Goal: Find specific page/section: Find specific page/section

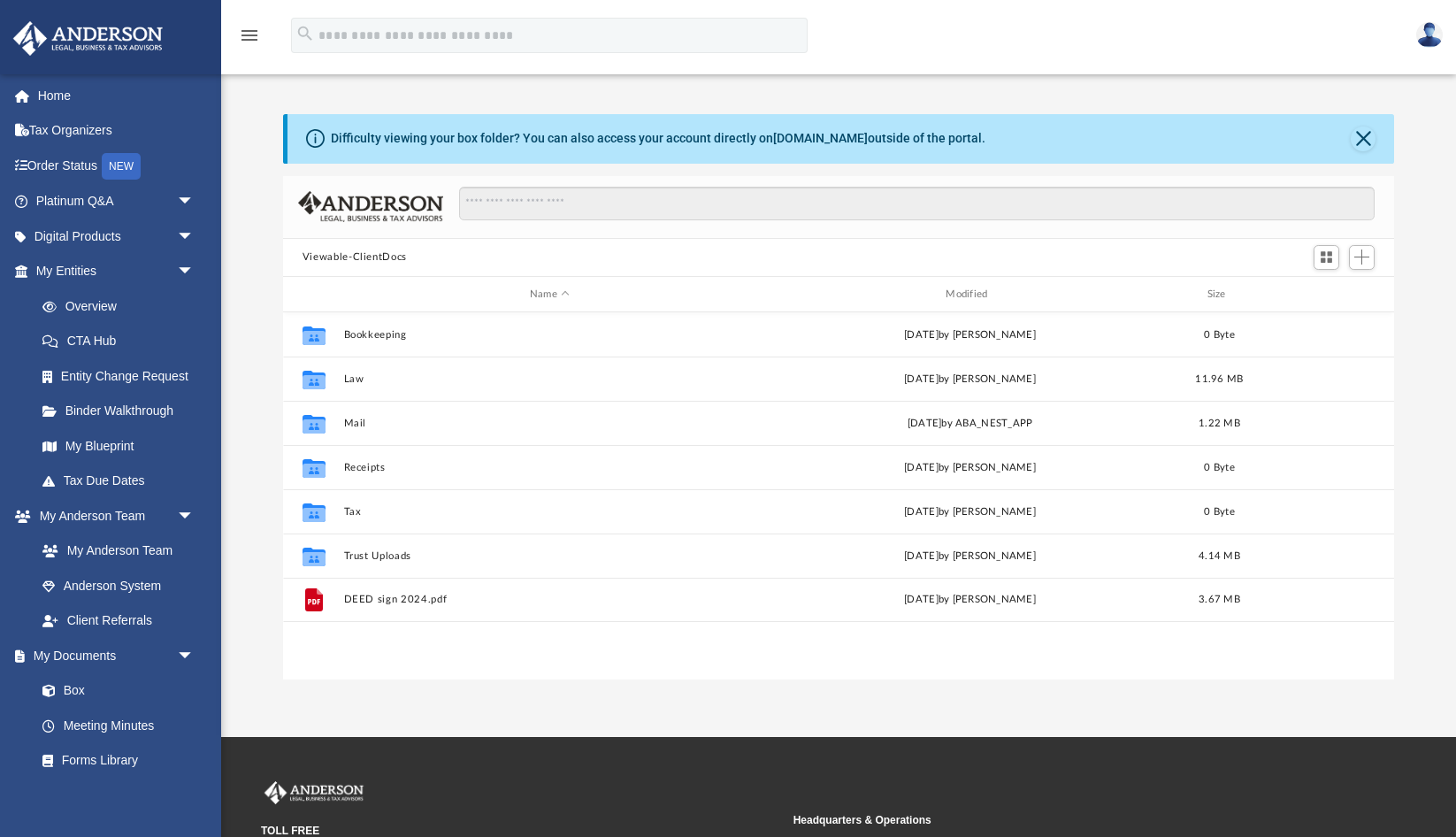
scroll to position [402, 1112]
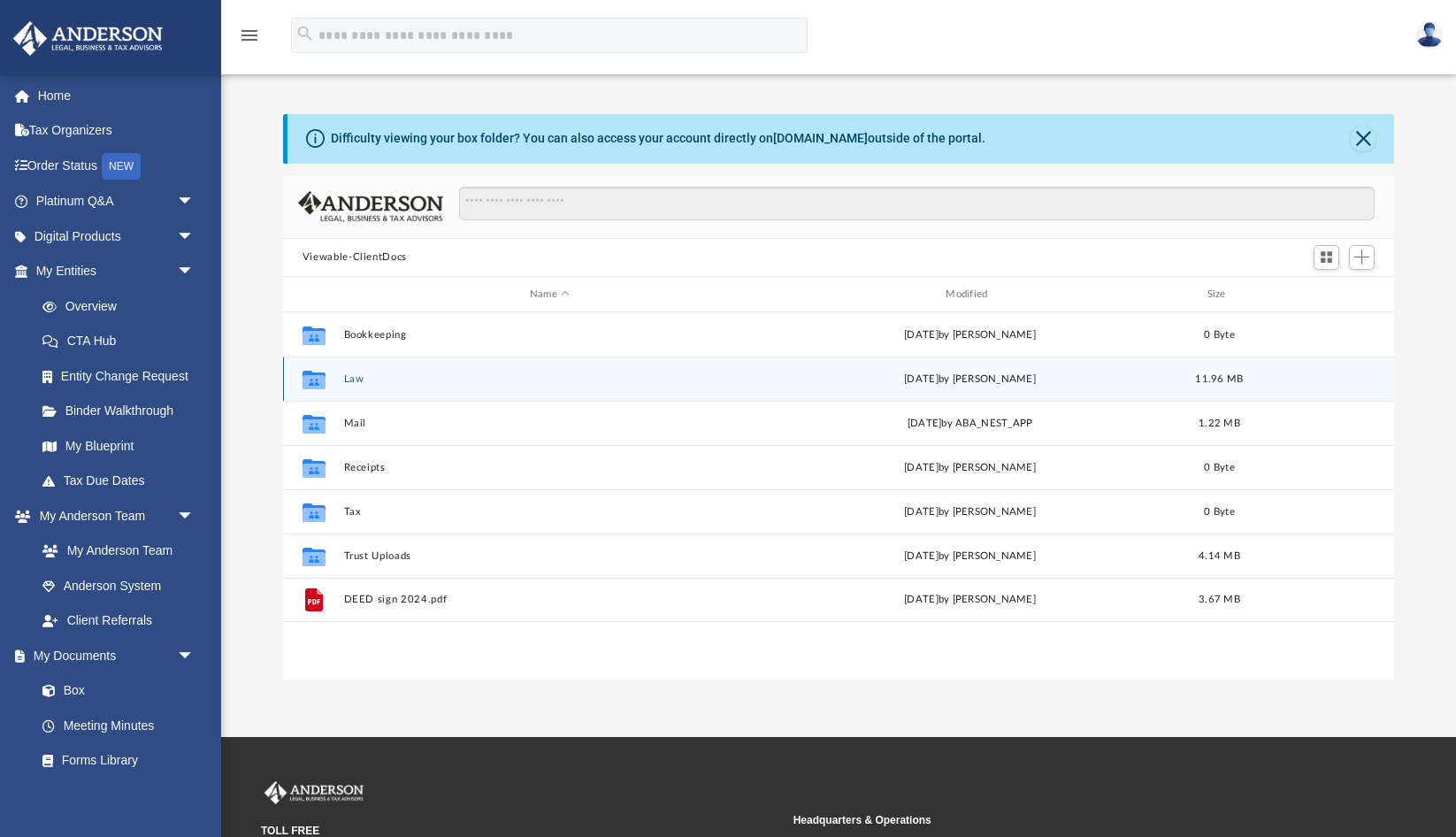
click at [424, 371] on div "Collaborated Folder Law [DATE] by [PERSON_NAME] 11.96 MB" at bounding box center [838, 378] width 1111 height 44
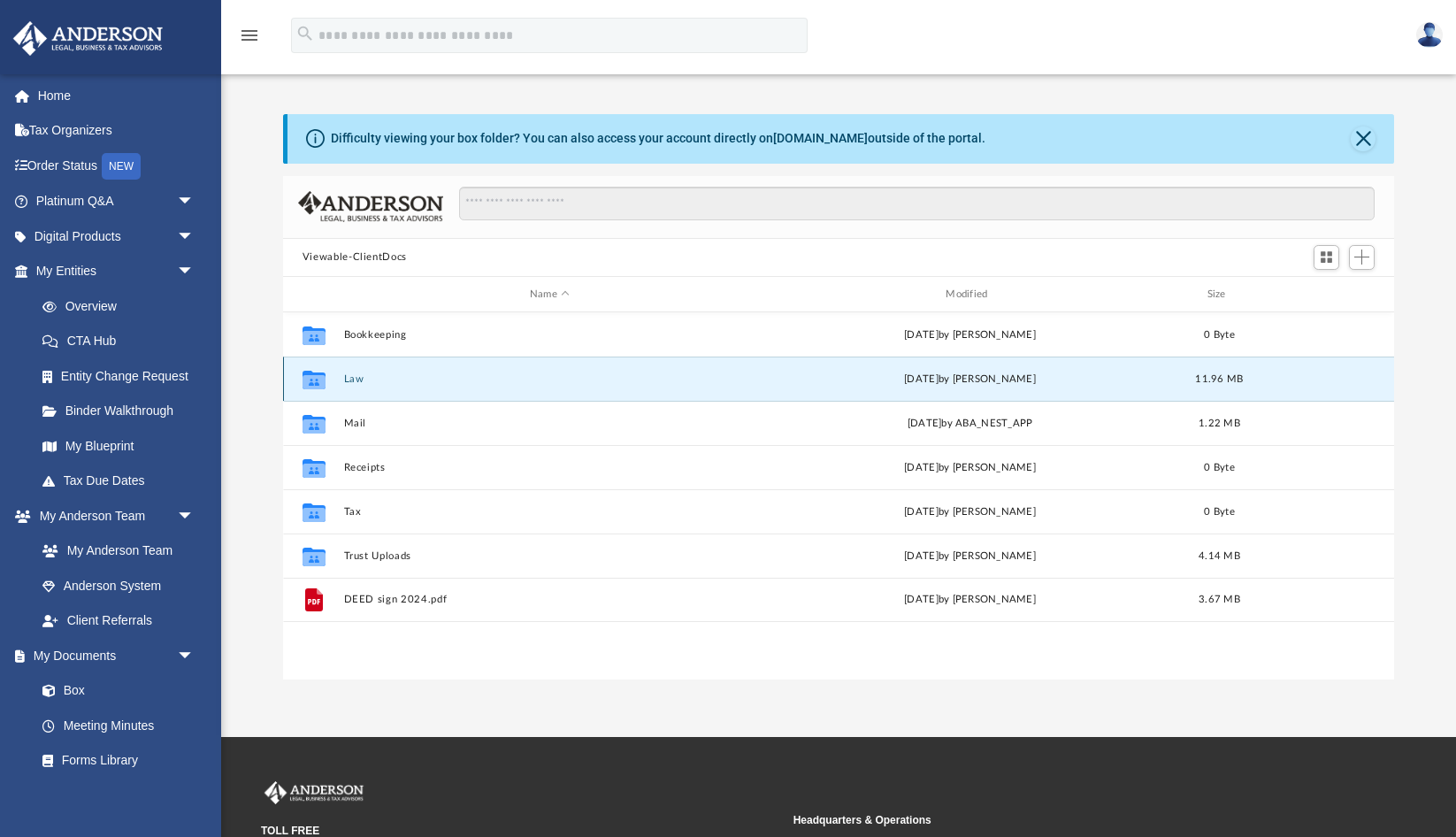
click at [407, 376] on button "Law" at bounding box center [549, 379] width 413 height 11
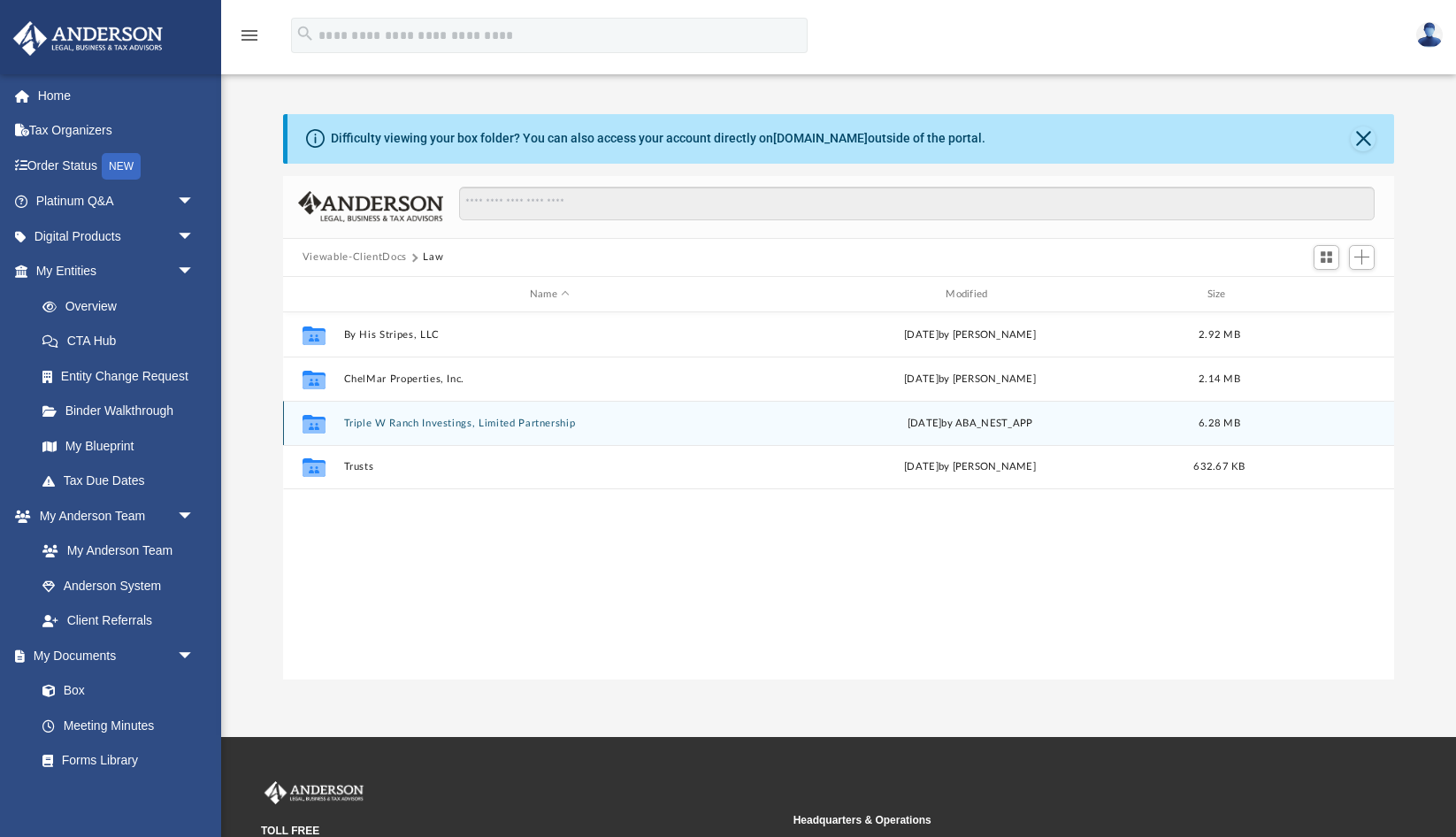
click at [472, 426] on button "Triple W Ranch Investings, Limited Partnership" at bounding box center [549, 423] width 413 height 11
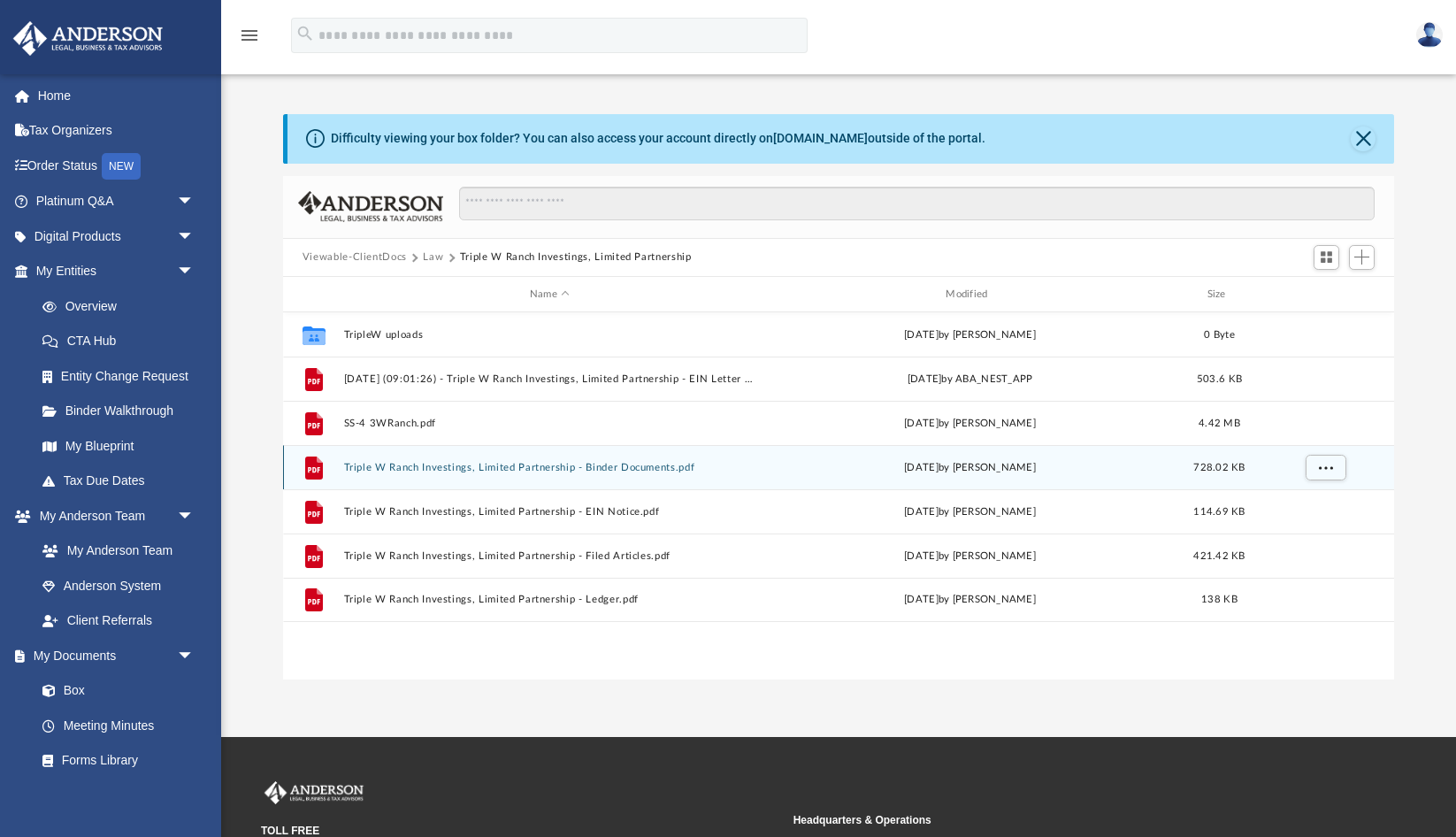
click at [596, 468] on button "Triple W Ranch Investings, Limited Partnership - Binder Documents.pdf" at bounding box center [549, 468] width 413 height 11
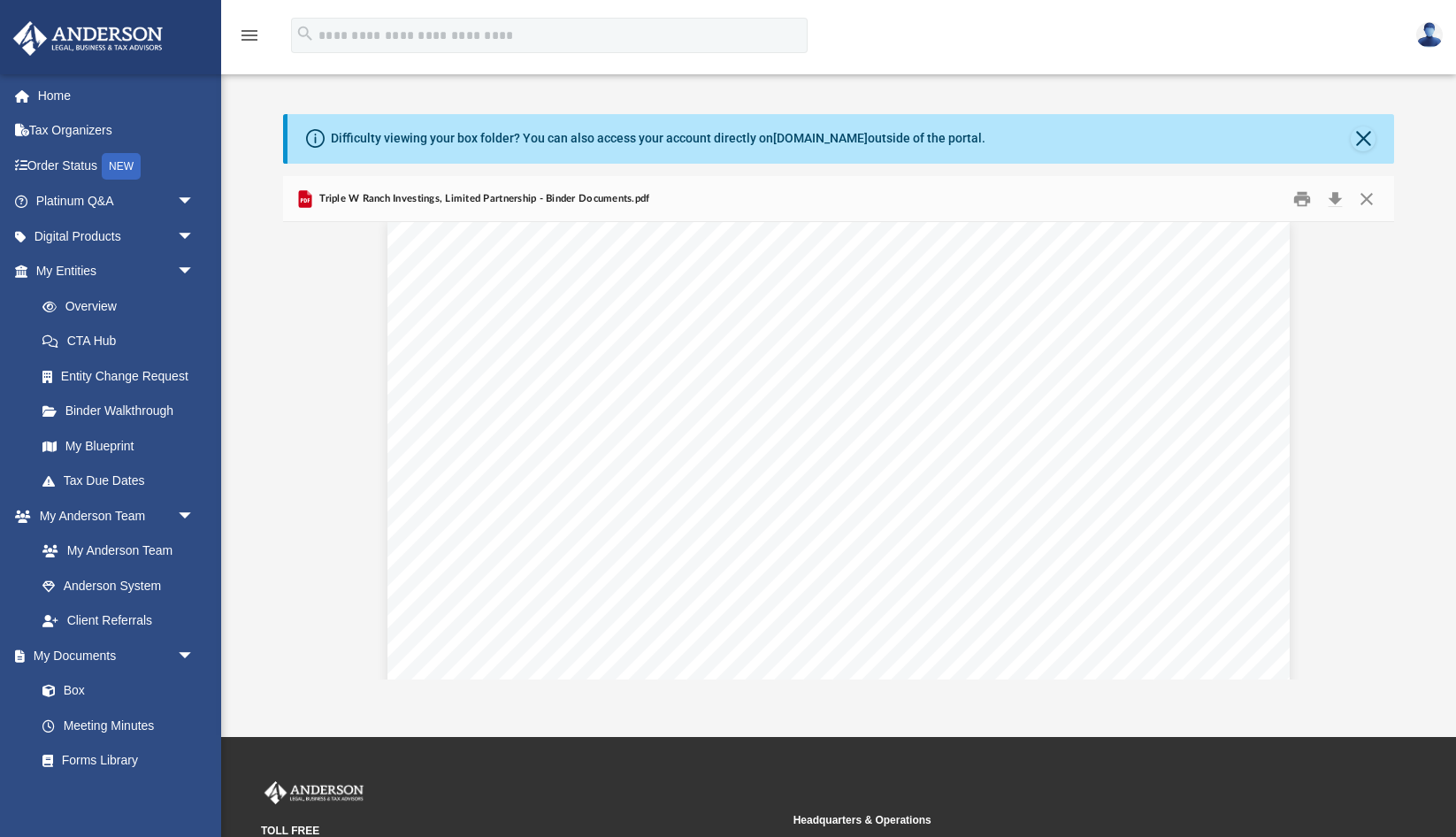
scroll to position [74024, 0]
click at [131, 716] on link "Meeting Minutes" at bounding box center [122, 725] width 196 height 36
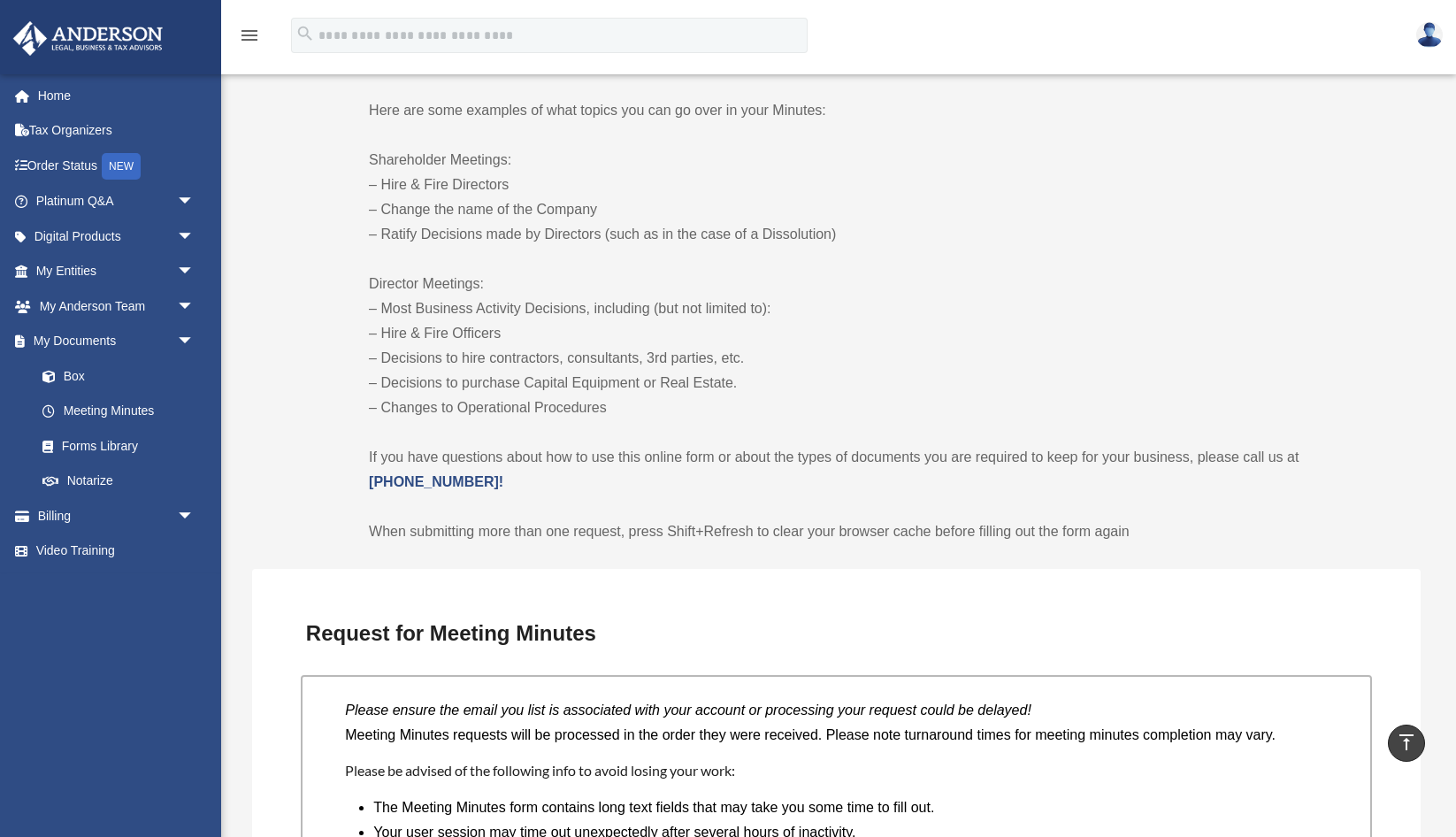
scroll to position [864, 0]
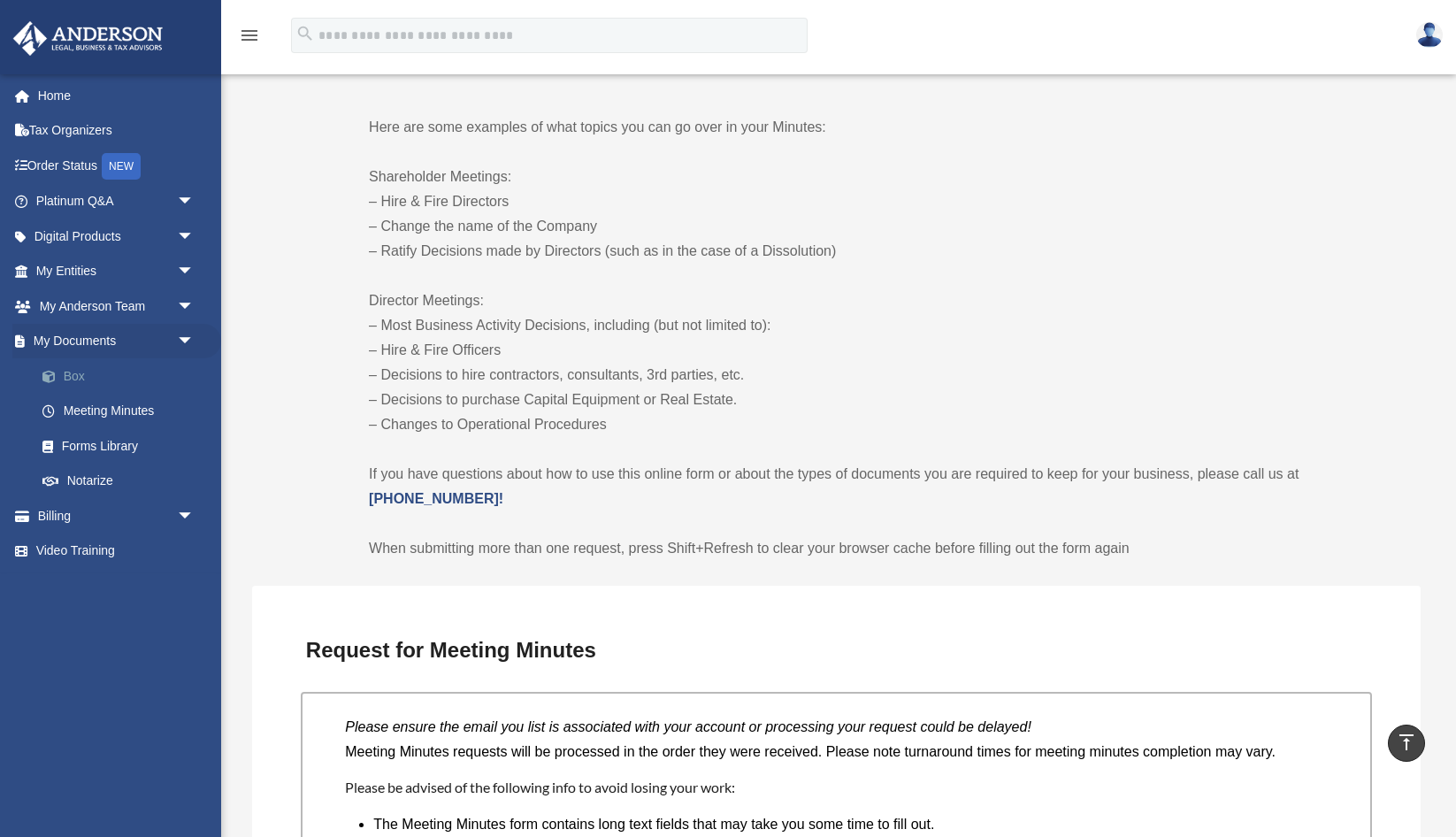
click at [76, 372] on link "Box" at bounding box center [122, 376] width 196 height 36
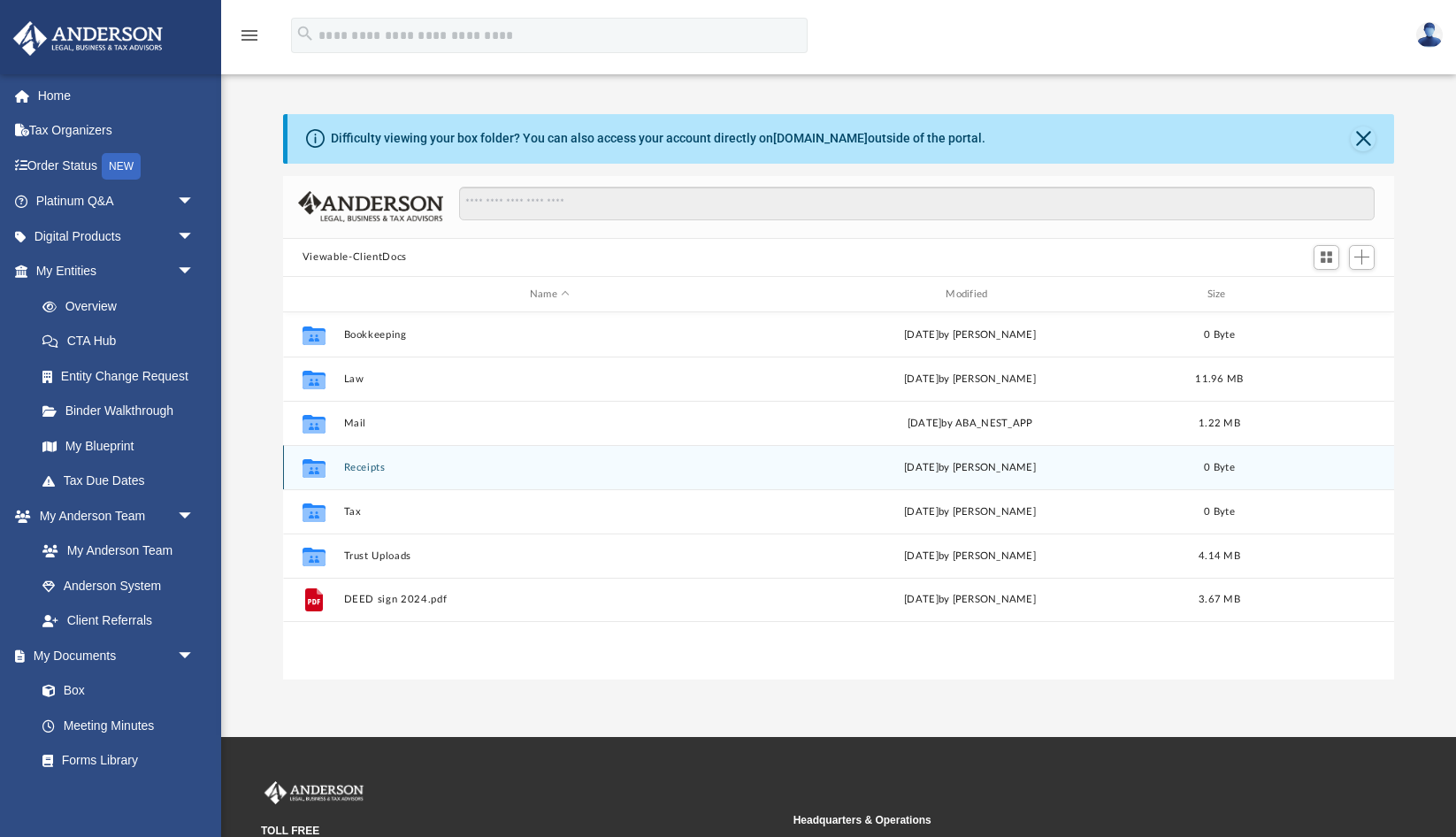
scroll to position [402, 1112]
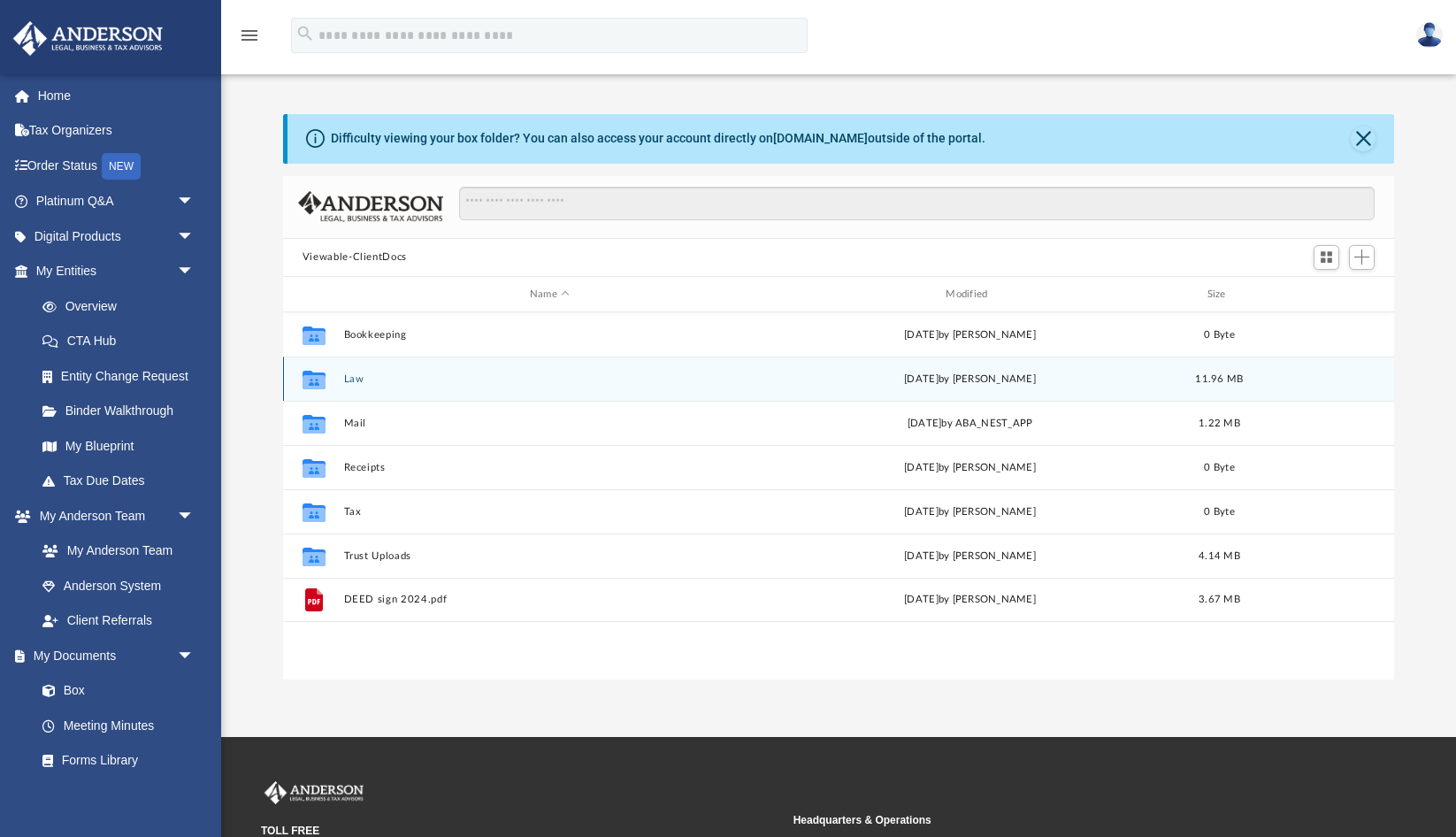
click at [417, 386] on div "Collaborated Folder Law [DATE] by [PERSON_NAME] 11.96 MB" at bounding box center [838, 378] width 1111 height 44
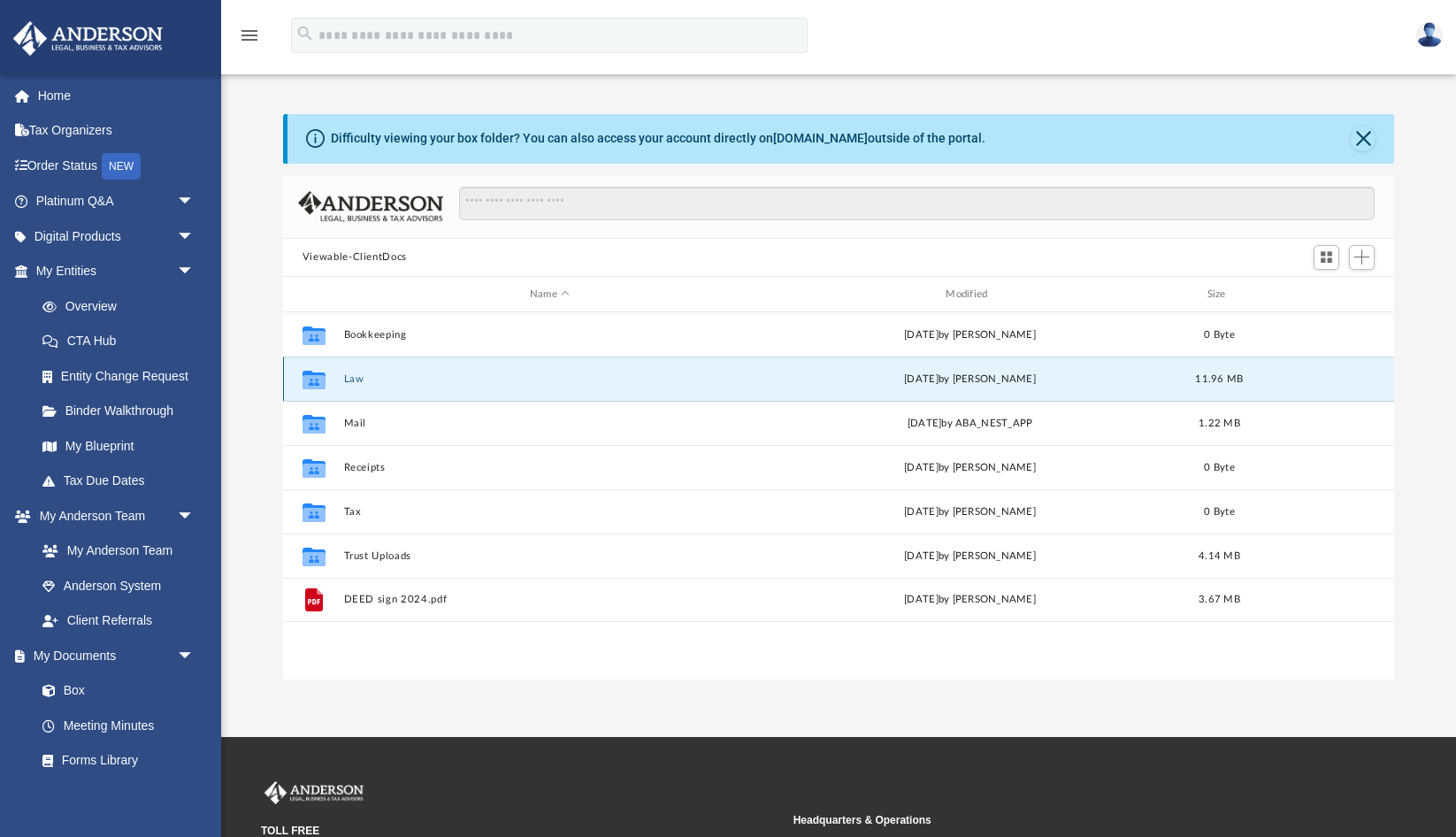
click at [576, 381] on button "Law" at bounding box center [549, 379] width 413 height 11
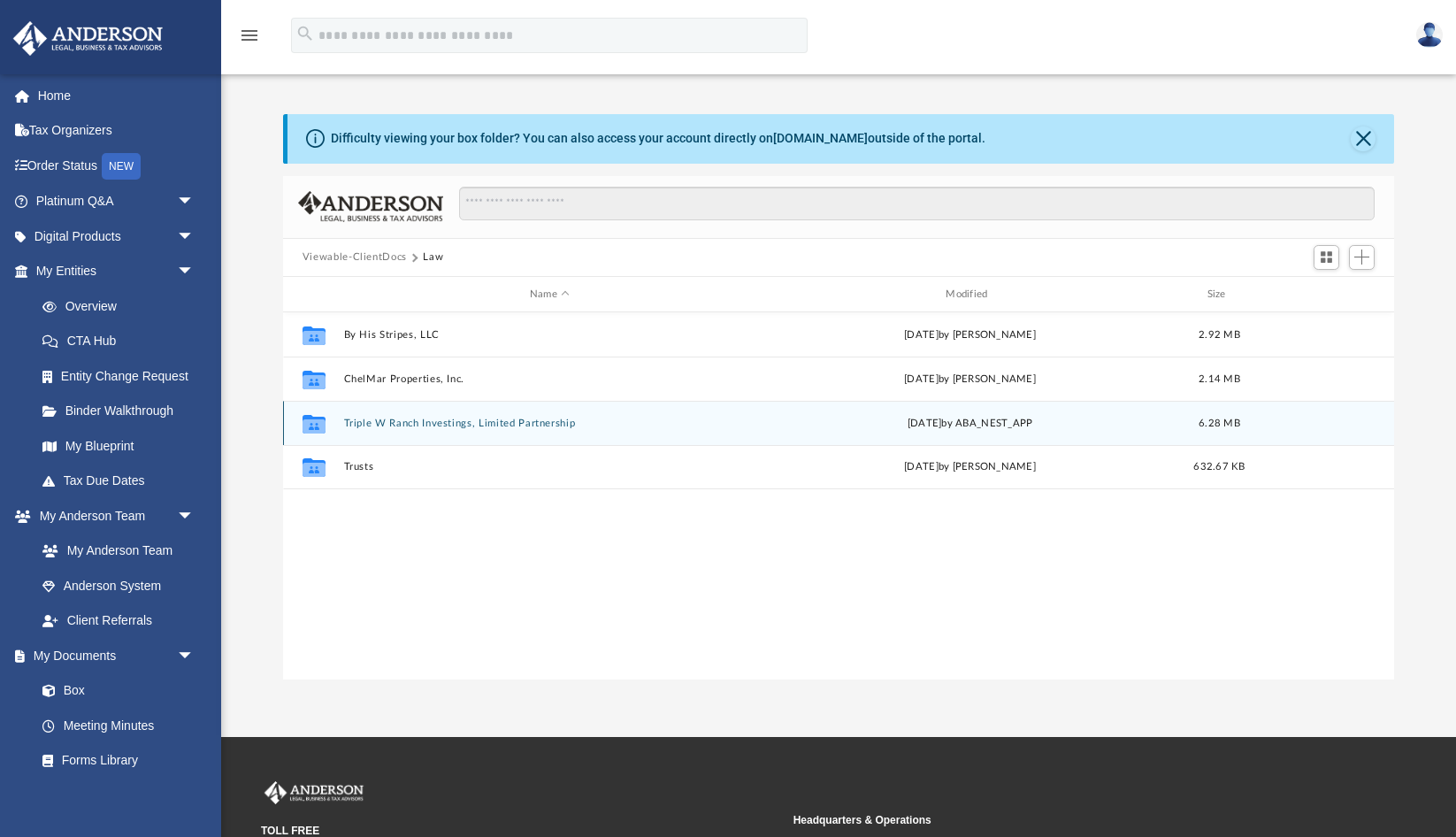
click at [514, 425] on button "Triple W Ranch Investings, Limited Partnership" at bounding box center [549, 423] width 413 height 11
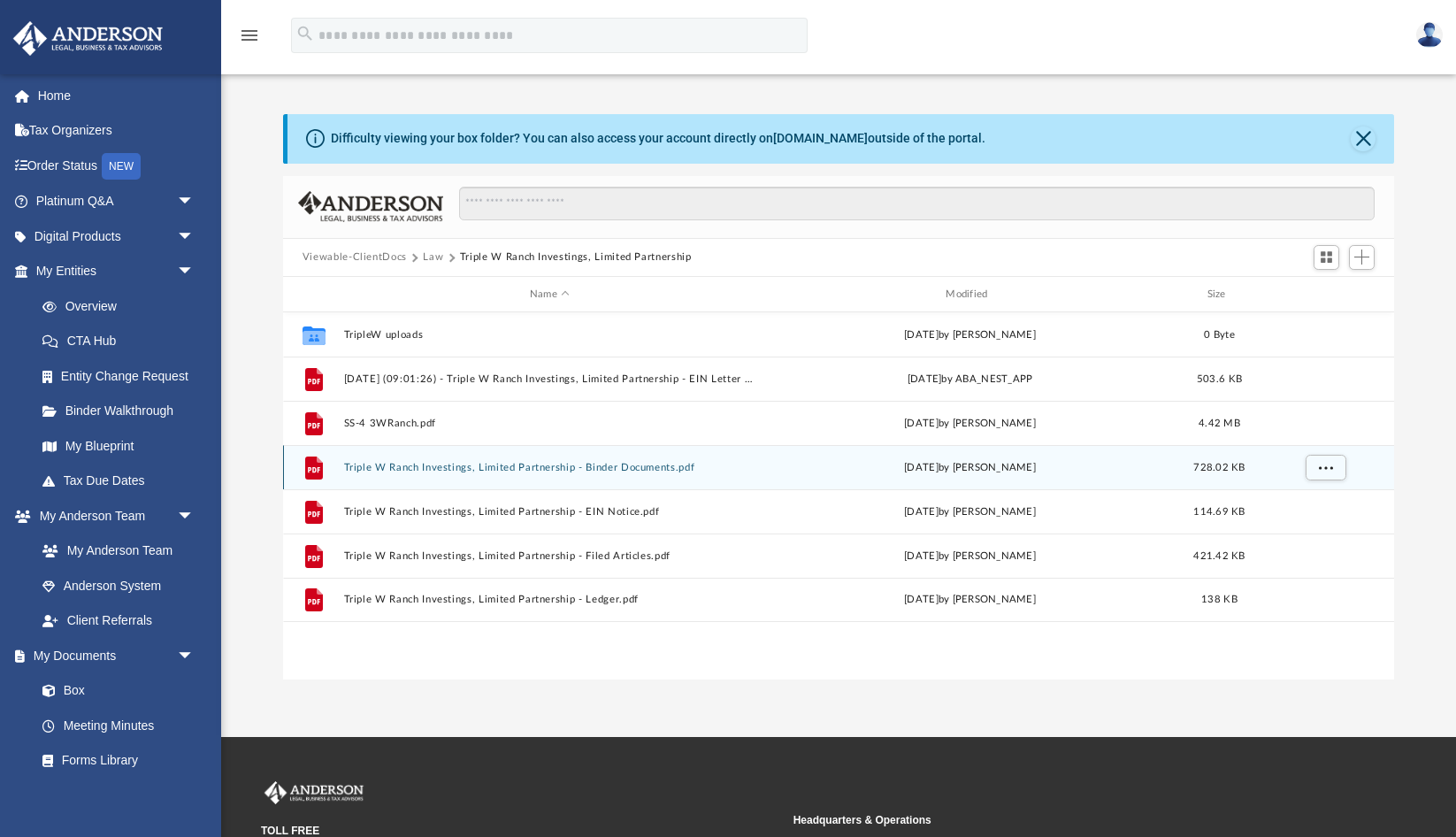
click at [606, 464] on button "Triple W Ranch Investings, Limited Partnership - Binder Documents.pdf" at bounding box center [549, 468] width 413 height 11
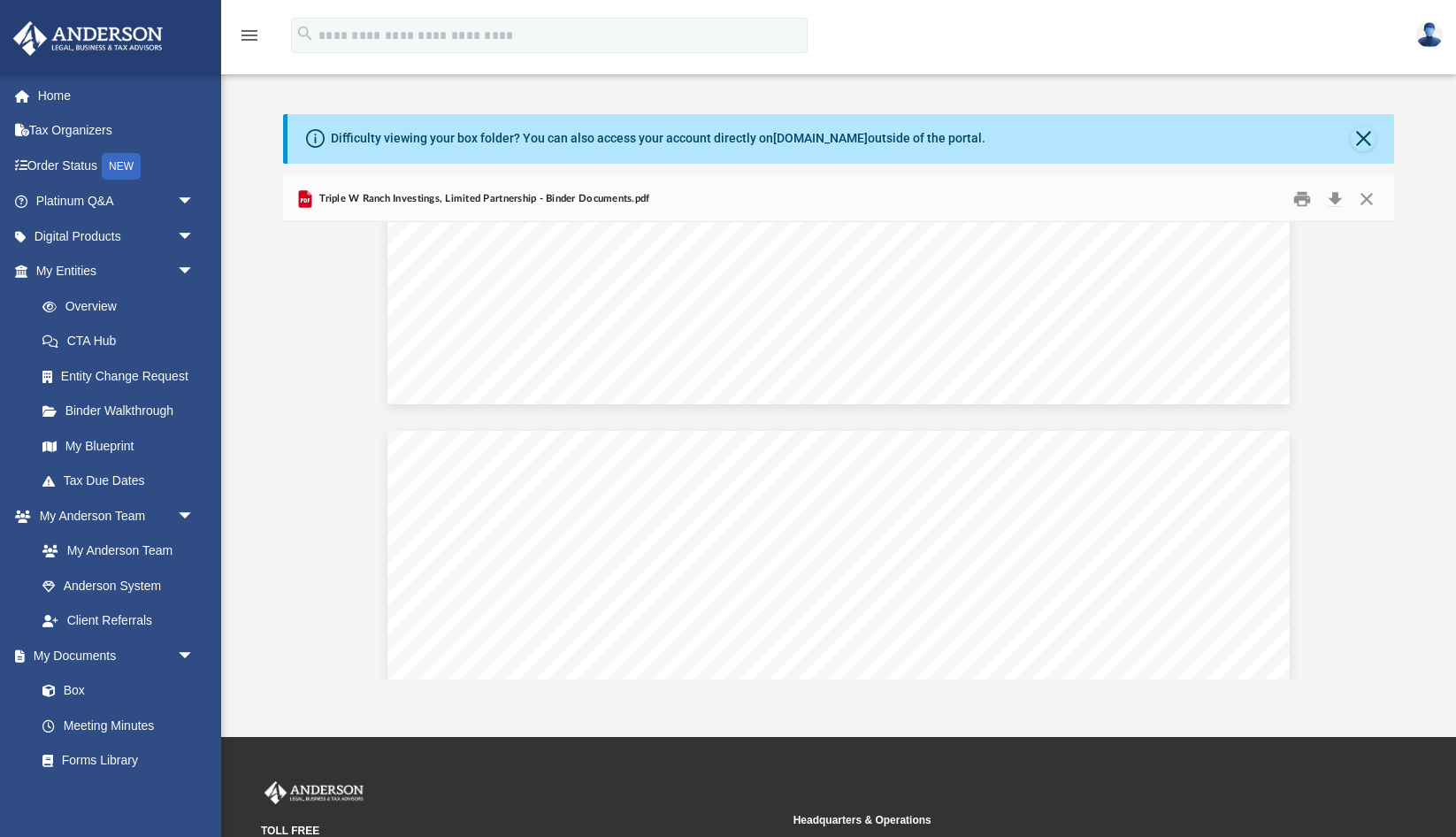
scroll to position [73834, 0]
click at [83, 685] on link "Box" at bounding box center [122, 691] width 196 height 36
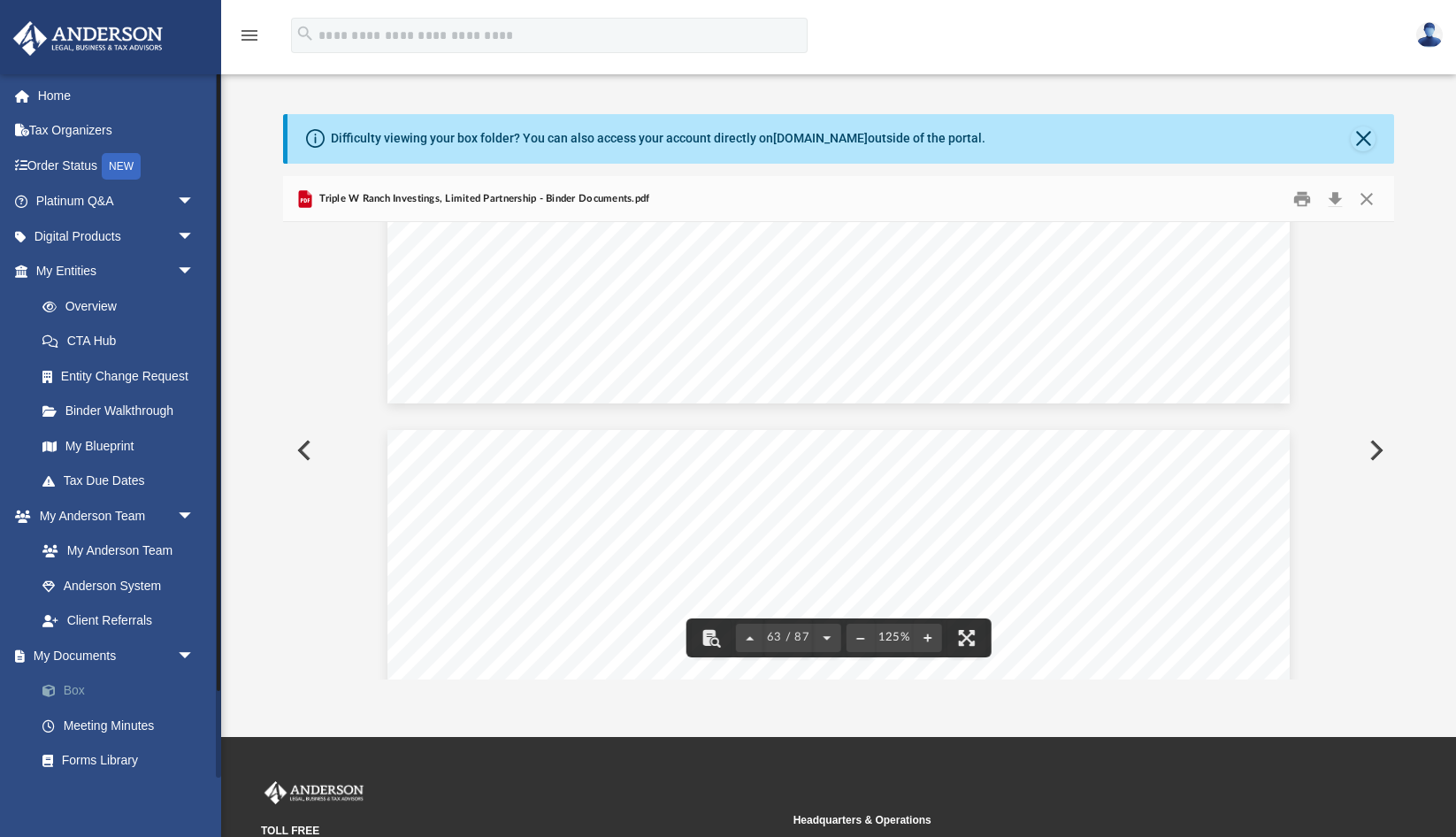
click at [76, 683] on link "Box" at bounding box center [122, 691] width 196 height 36
click at [1367, 197] on button "Close" at bounding box center [1367, 198] width 32 height 27
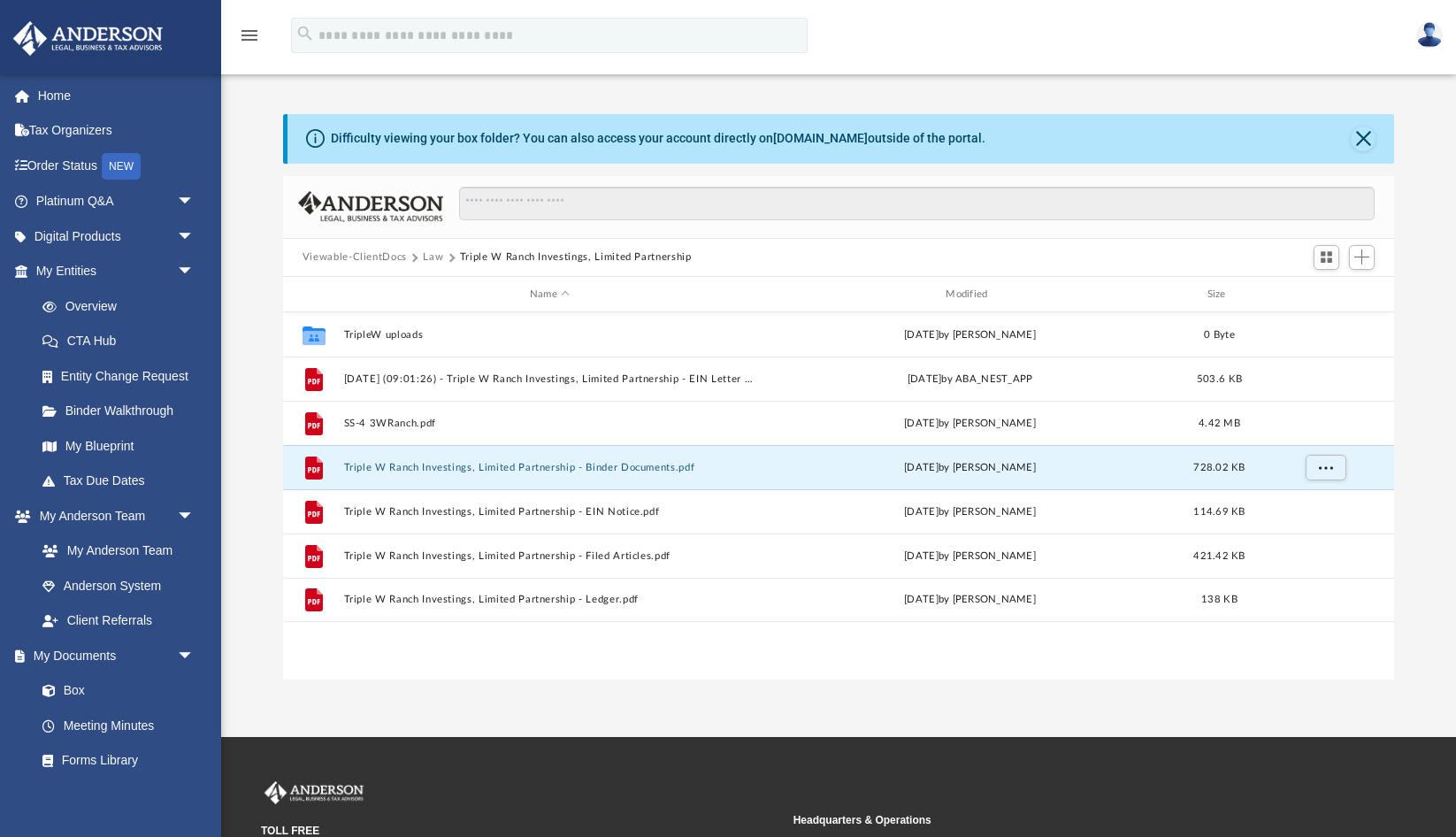
click at [377, 256] on button "Viewable-ClientDocs" at bounding box center [354, 257] width 104 height 16
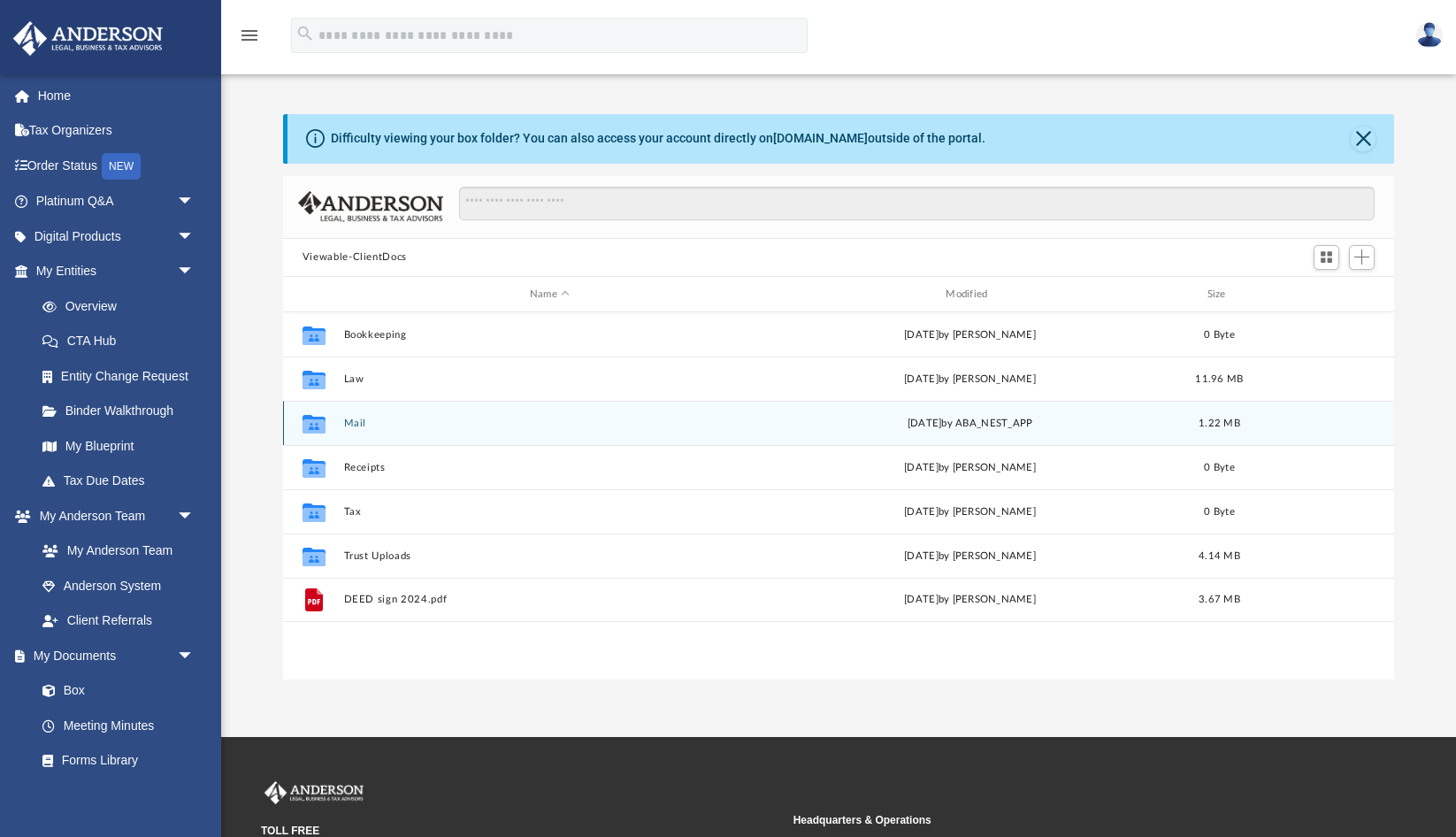
click at [487, 427] on button "Mail" at bounding box center [549, 423] width 413 height 11
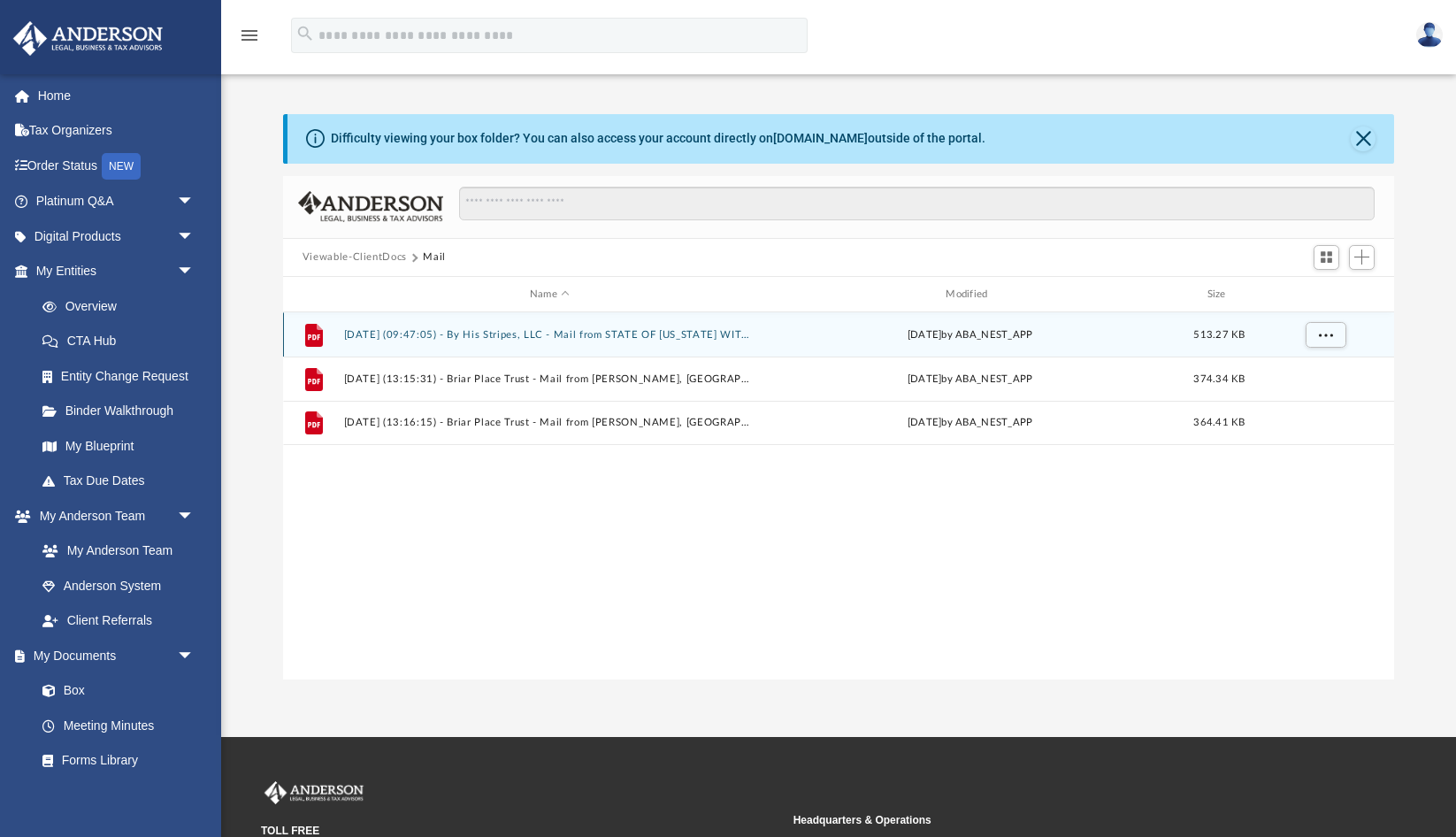
click at [521, 336] on button "2025.06.30 (09:47:05) - By His Stripes, LLC - Mail from STATE OF CALIFORNIA WIT…" at bounding box center [549, 335] width 413 height 11
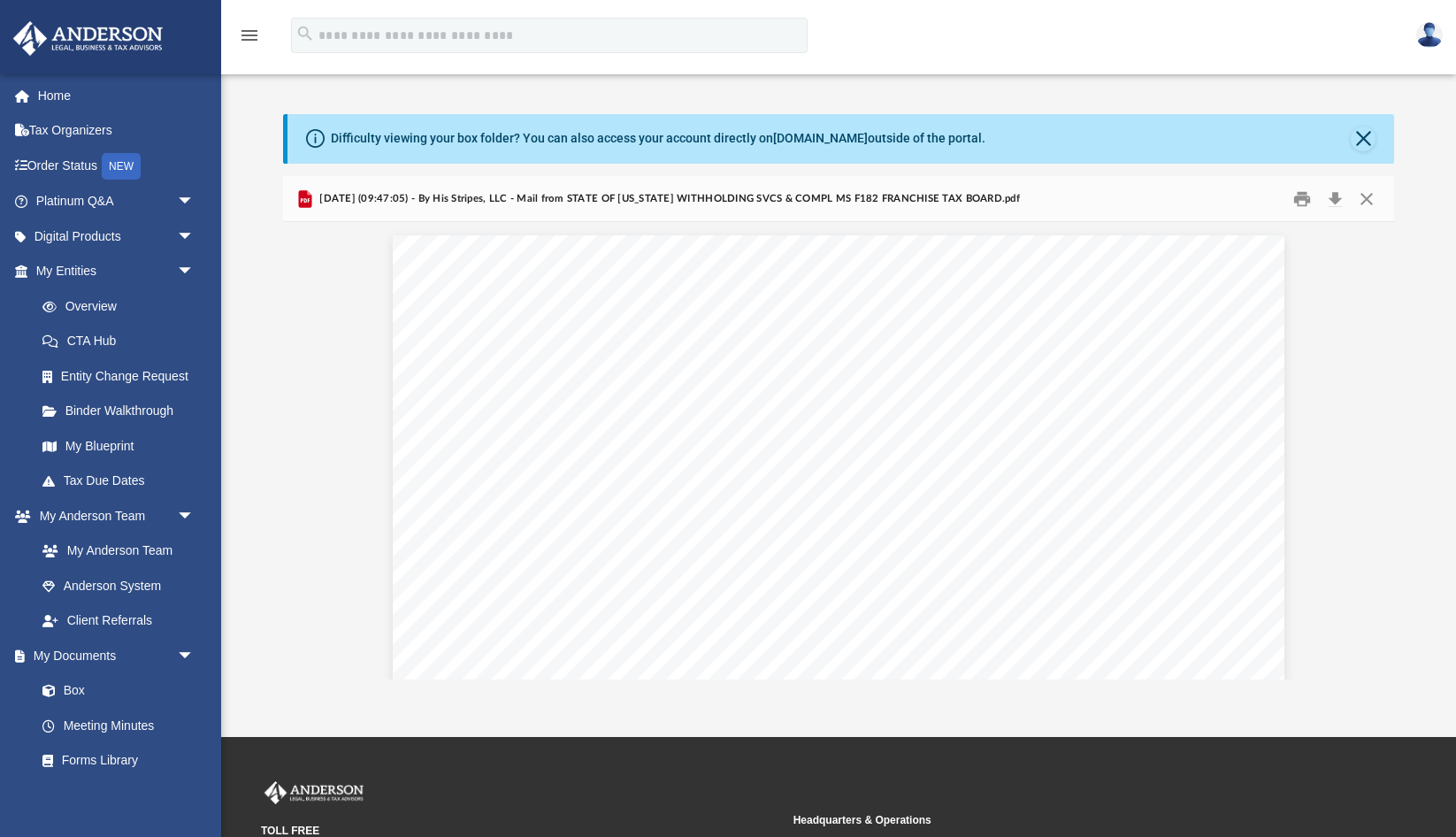
scroll to position [0, 0]
click at [1367, 197] on button "Close" at bounding box center [1367, 198] width 32 height 27
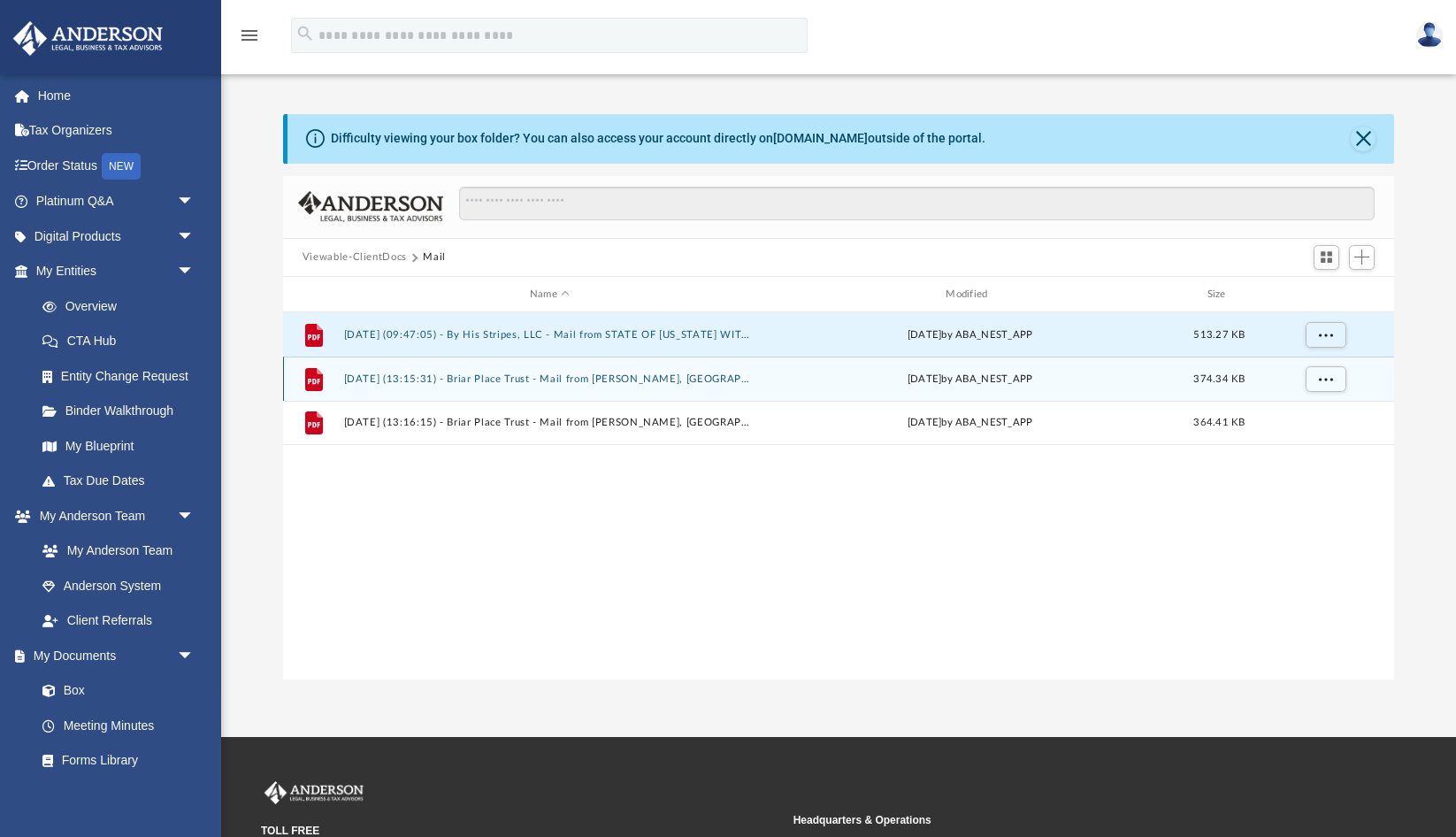
click at [617, 376] on button "2025.08.19 (13:15:31) - Briar Place Trust - Mail from Michael Shannon, PE, CBO.…" at bounding box center [549, 379] width 413 height 11
